Goal: Find specific page/section: Find specific page/section

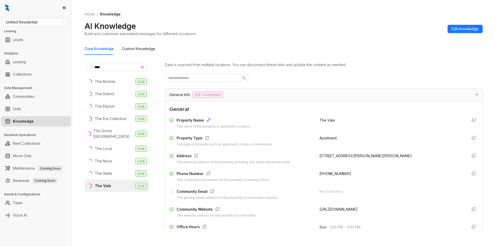
click at [46, 20] on span "Unified Residential" at bounding box center [35, 22] width 58 height 8
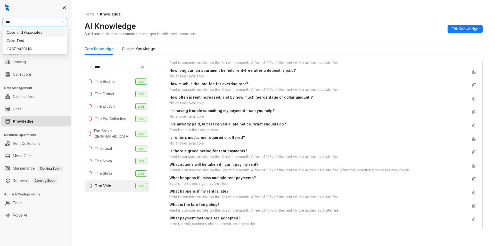
type input "****"
click at [32, 33] on div "Case and Associates" at bounding box center [35, 33] width 56 height 6
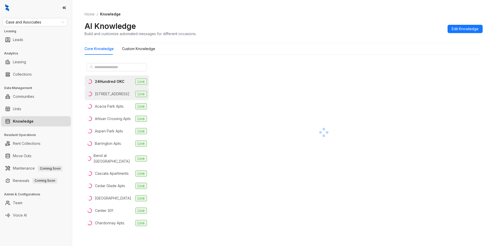
click at [118, 91] on li "97 North Oak Live" at bounding box center [117, 94] width 64 height 12
